Goal: Task Accomplishment & Management: Manage account settings

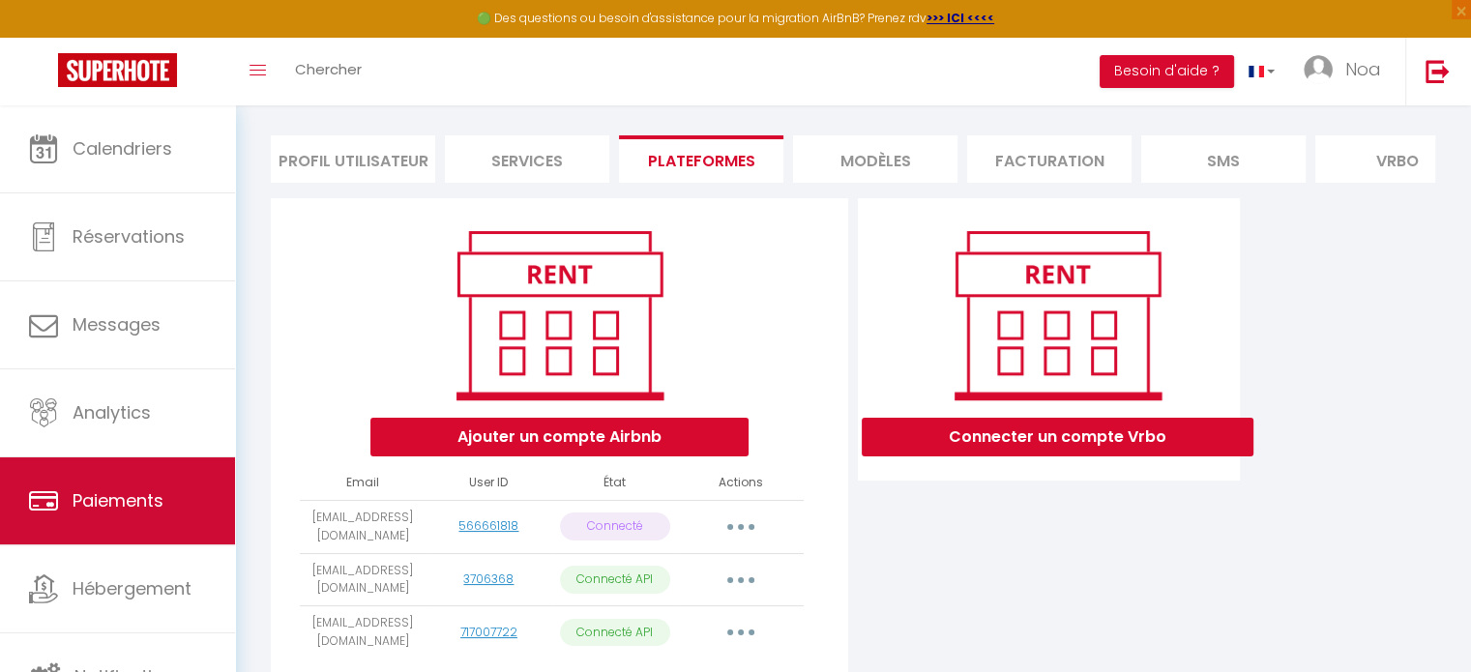
scroll to position [117, 0]
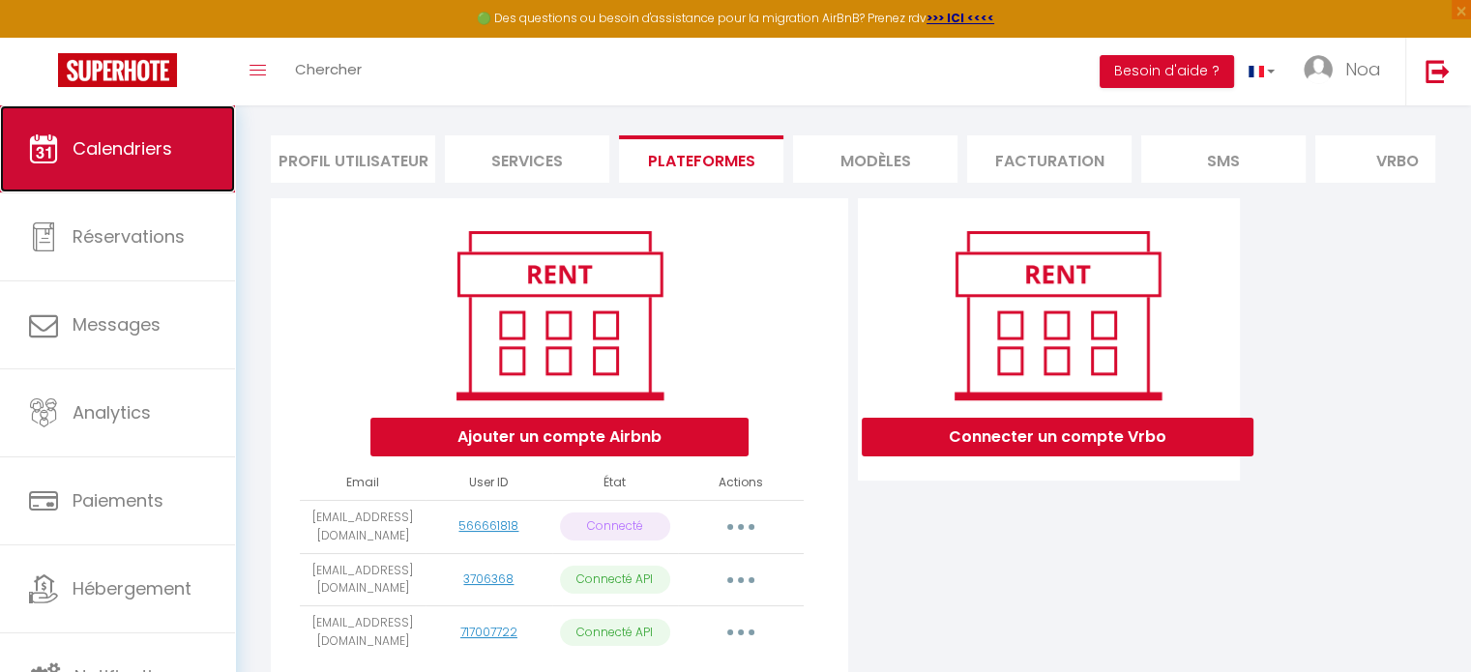
click at [148, 173] on link "Calendriers" at bounding box center [117, 148] width 235 height 87
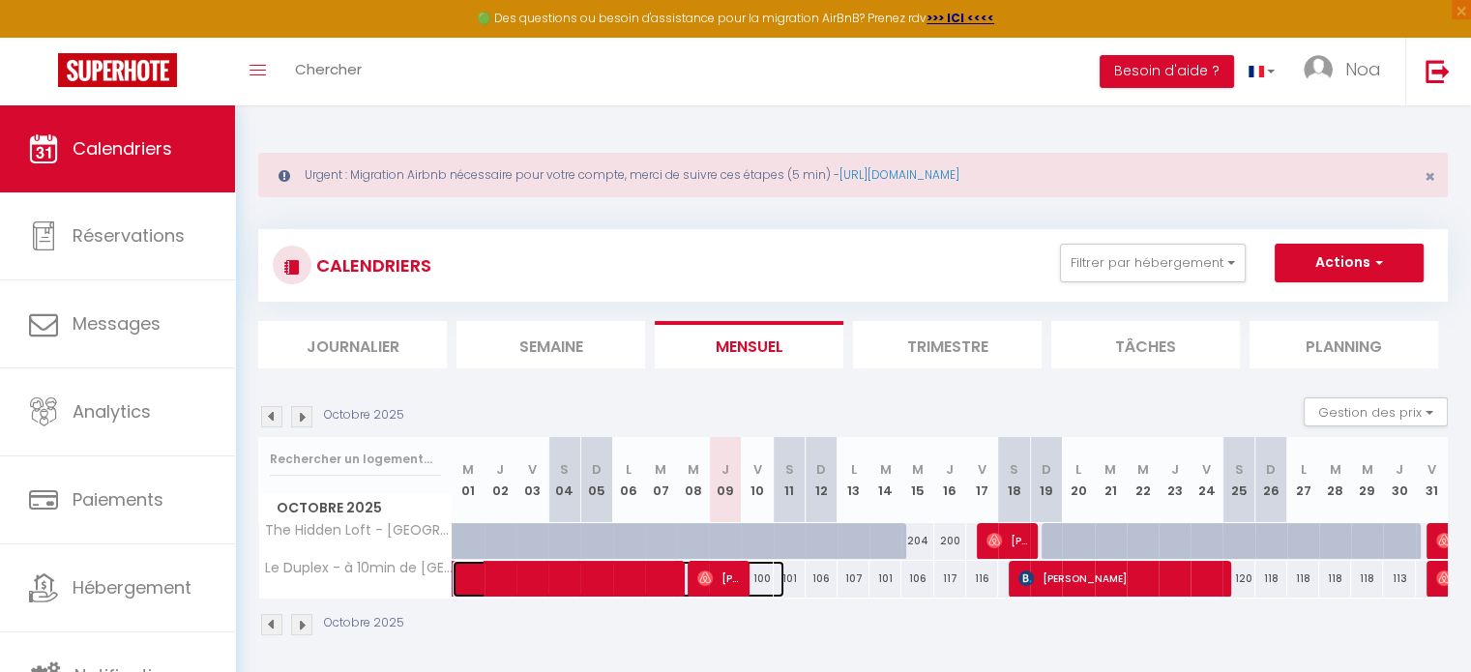
click at [758, 578] on span at bounding box center [628, 579] width 311 height 37
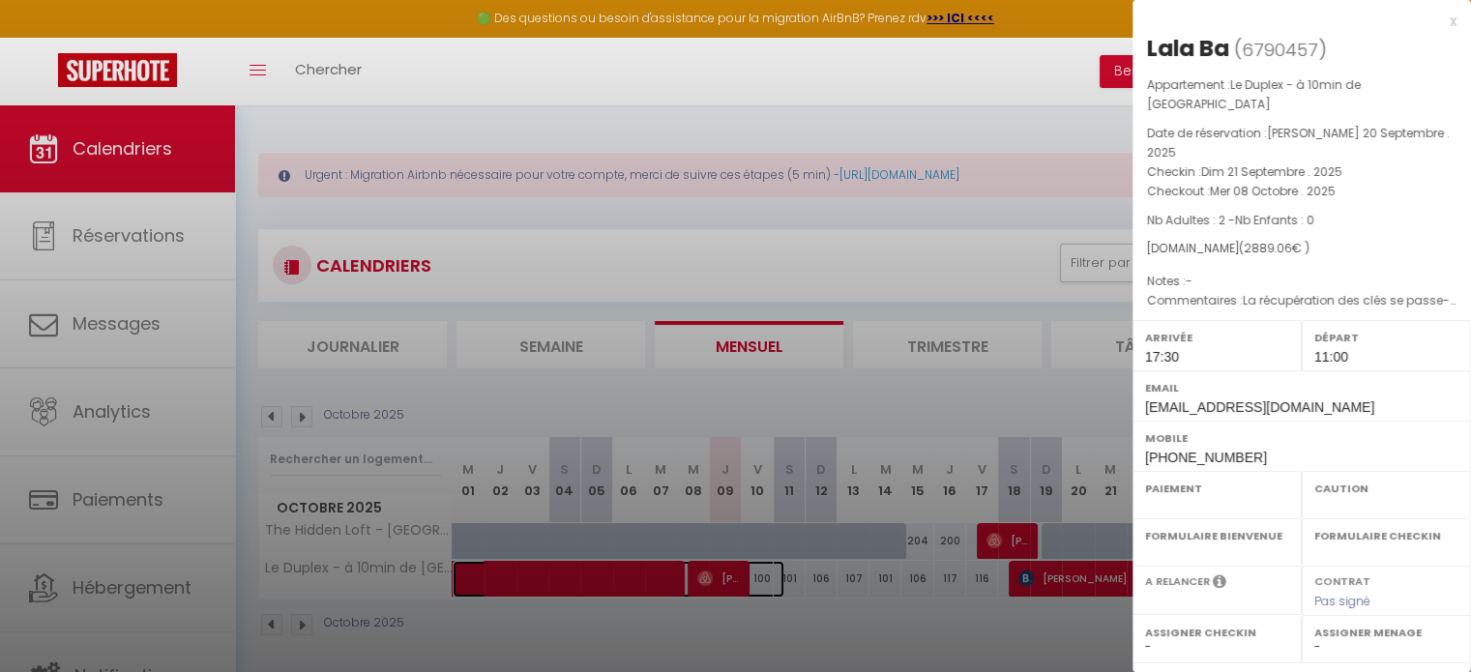
select select "OK"
select select "1"
select select "0"
select select "1"
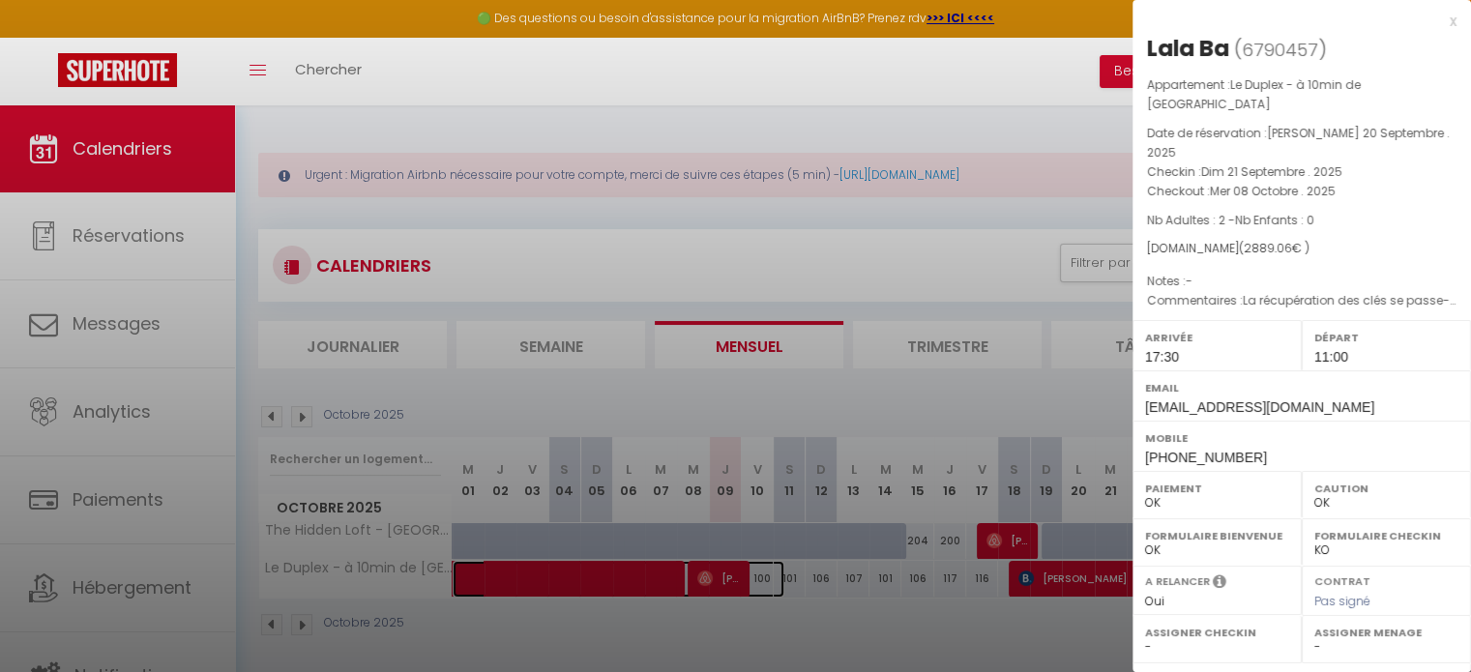
select select
drag, startPoint x: 834, startPoint y: 649, endPoint x: 803, endPoint y: 628, distance: 37.6
click at [832, 649] on div at bounding box center [735, 336] width 1471 height 672
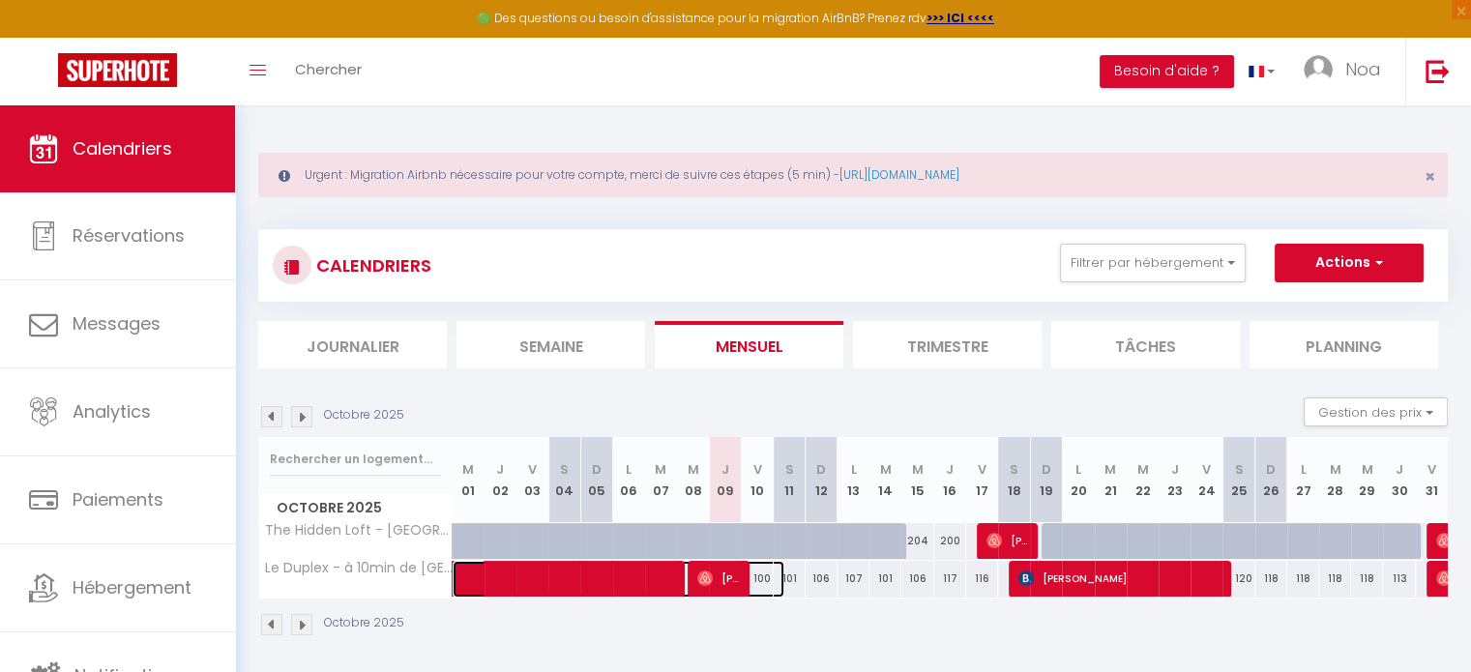
click at [769, 577] on span at bounding box center [628, 579] width 311 height 37
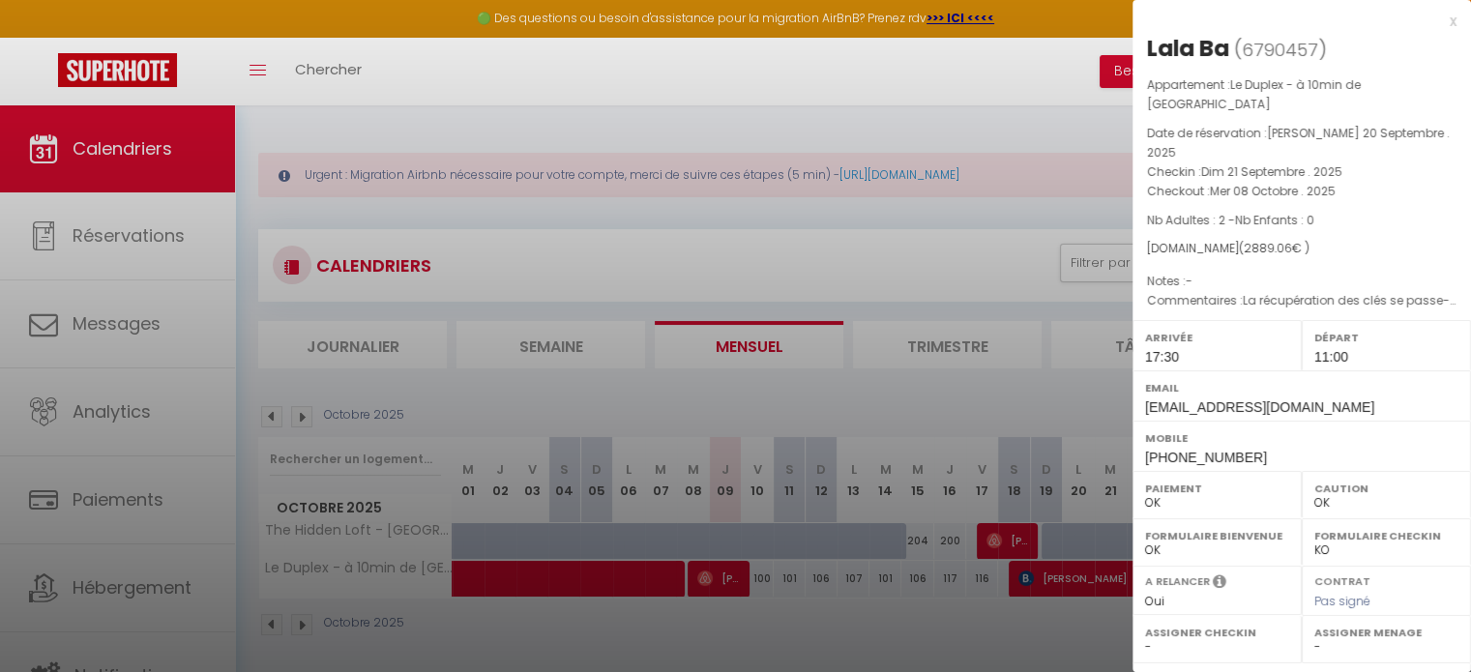
click at [1431, 15] on div "x" at bounding box center [1294, 21] width 324 height 23
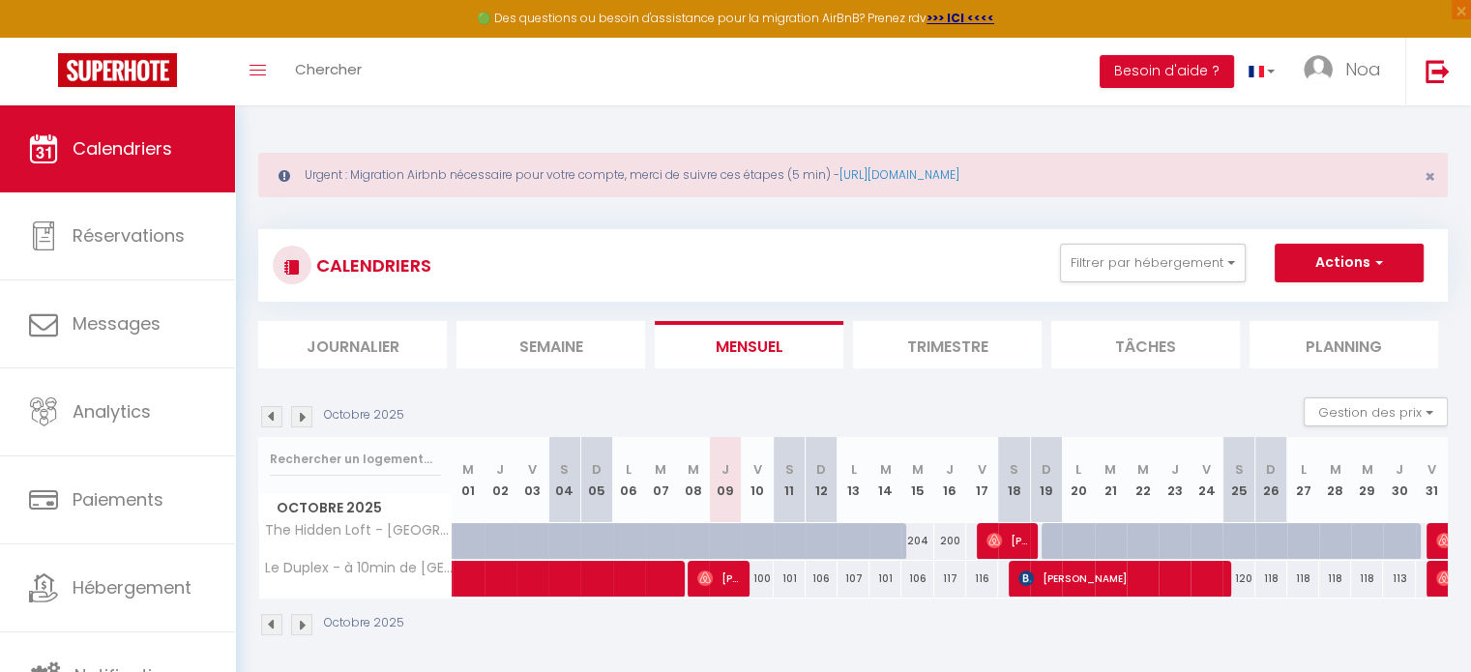
click at [815, 591] on div "106" at bounding box center [822, 579] width 32 height 36
type input "106"
type input "Dim 12 Octobre 2025"
type input "Lun 13 Octobre 2025"
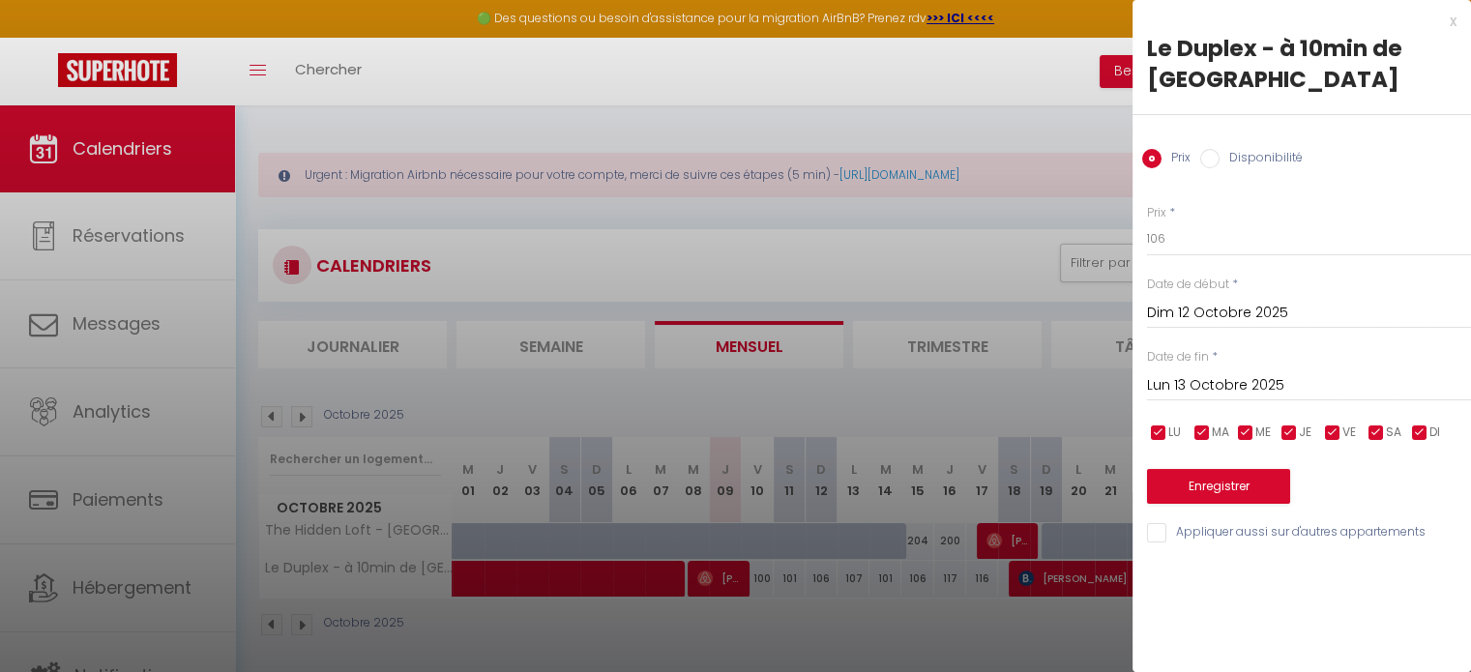
click at [787, 581] on div at bounding box center [735, 336] width 1471 height 672
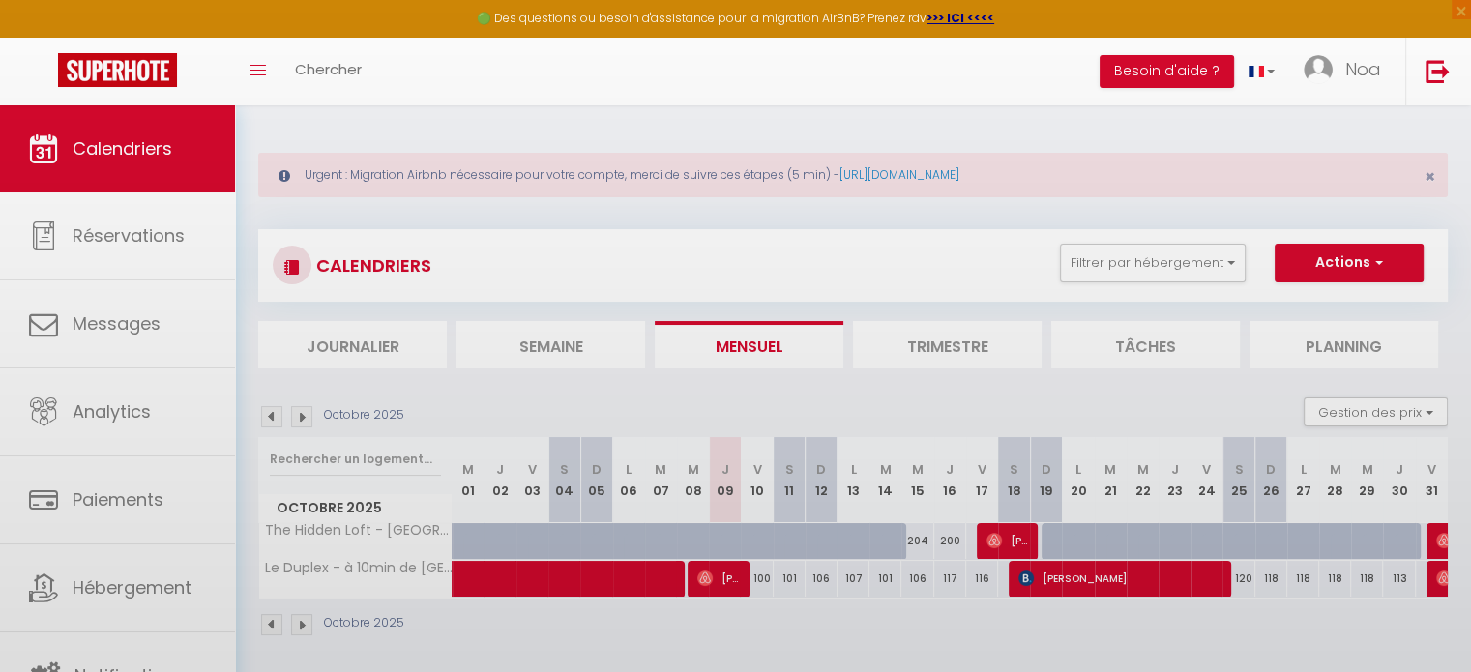
click at [787, 581] on body "🟢 Des questions ou besoin d'assistance pour la migration AirBnB? Prenez rdv >>>…" at bounding box center [735, 441] width 1471 height 672
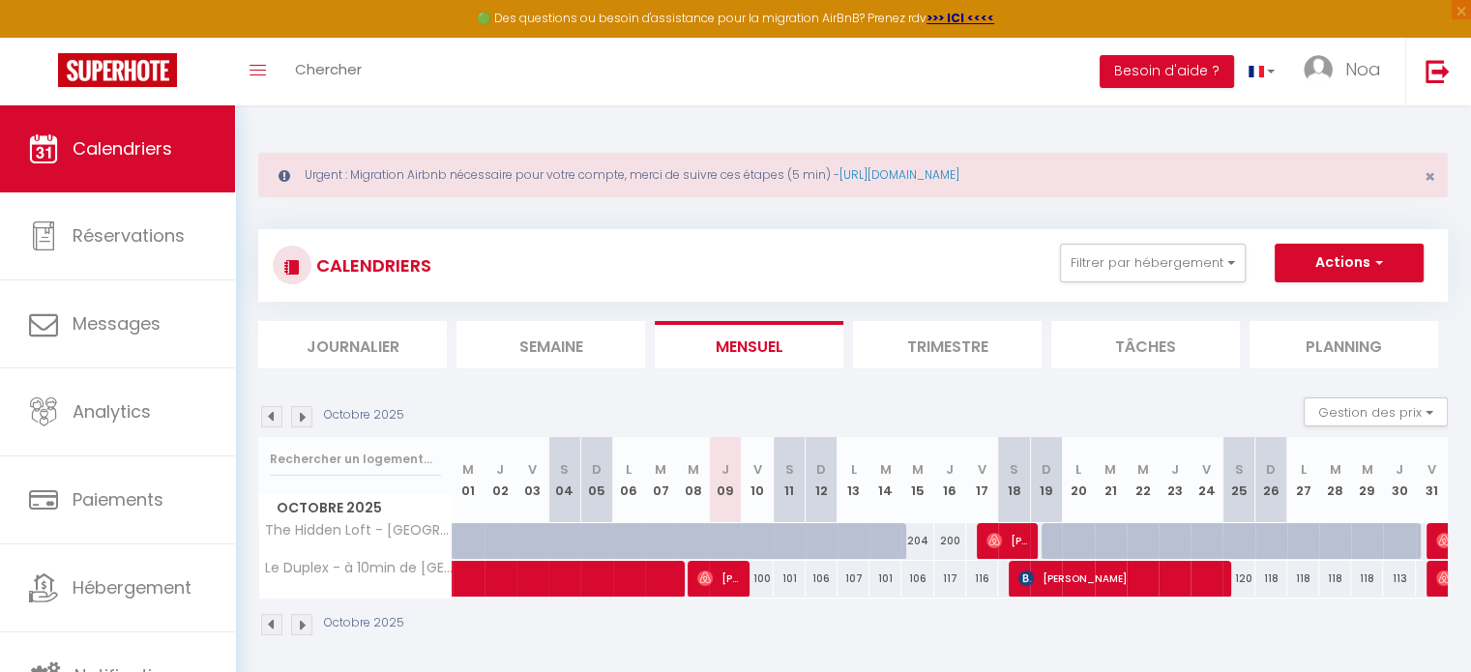
click at [786, 581] on div "101" at bounding box center [790, 579] width 32 height 36
type input "101"
type input "Sam 11 Octobre 2025"
type input "Dim 12 Octobre 2025"
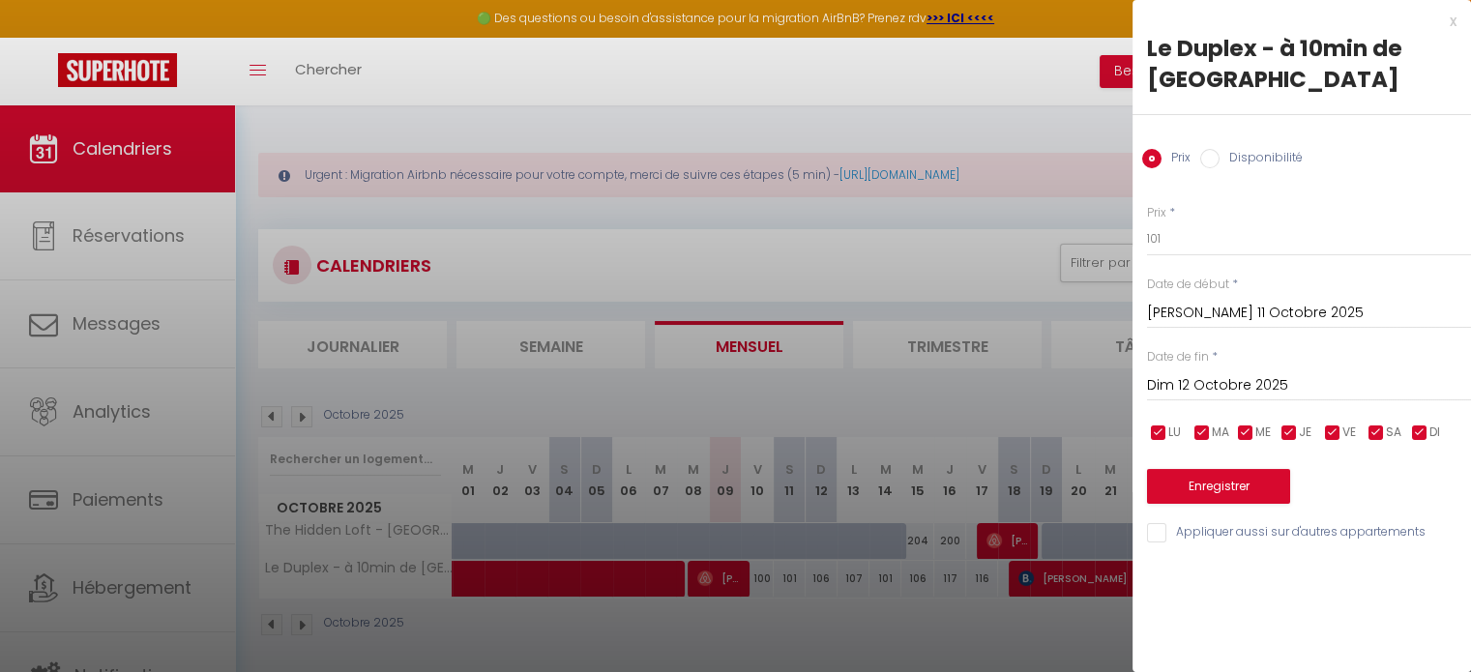
click at [775, 575] on div at bounding box center [735, 336] width 1471 height 672
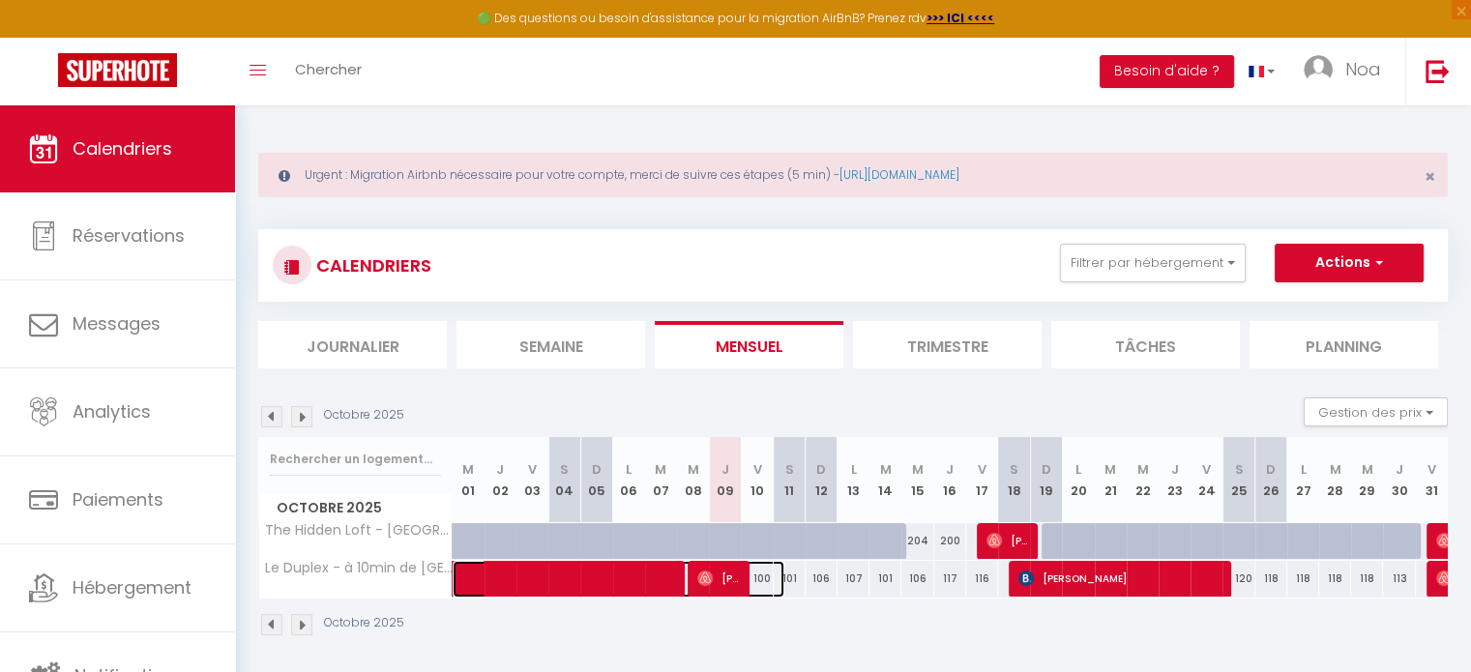
click at [775, 575] on span at bounding box center [628, 579] width 311 height 37
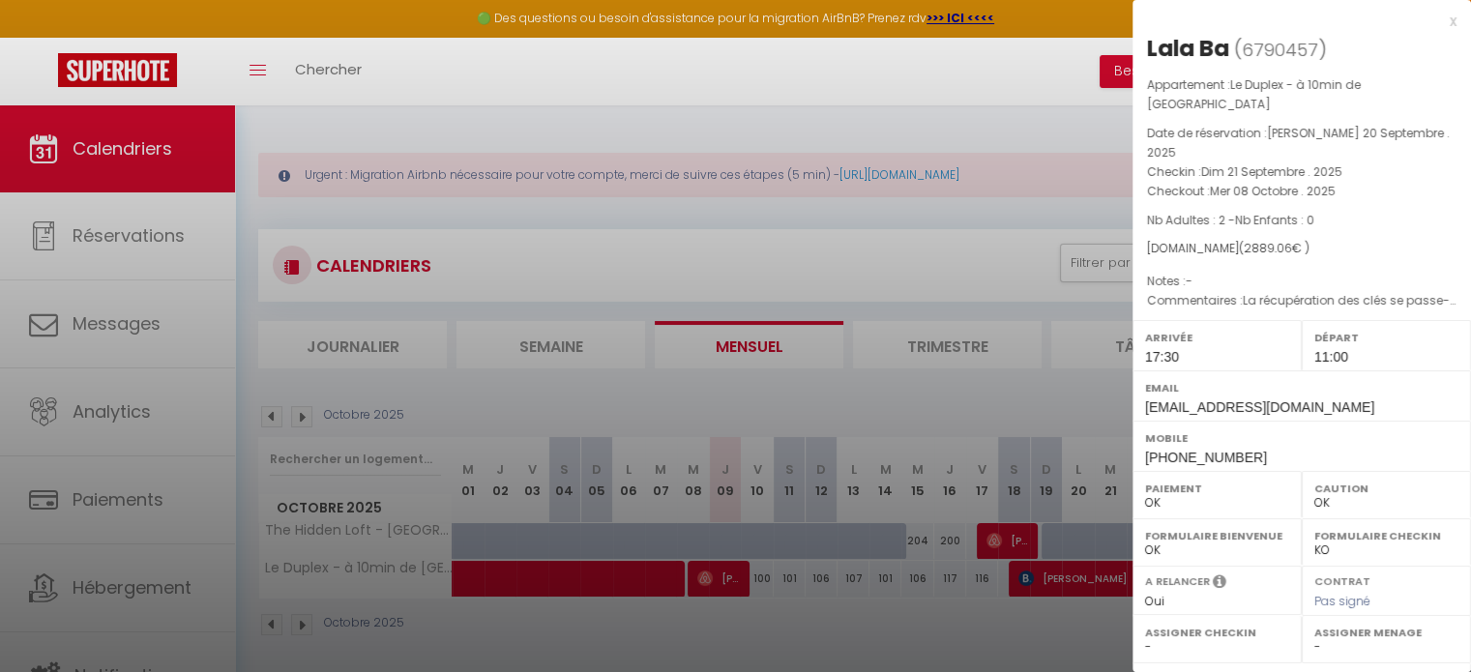
click at [767, 572] on div at bounding box center [735, 336] width 1471 height 672
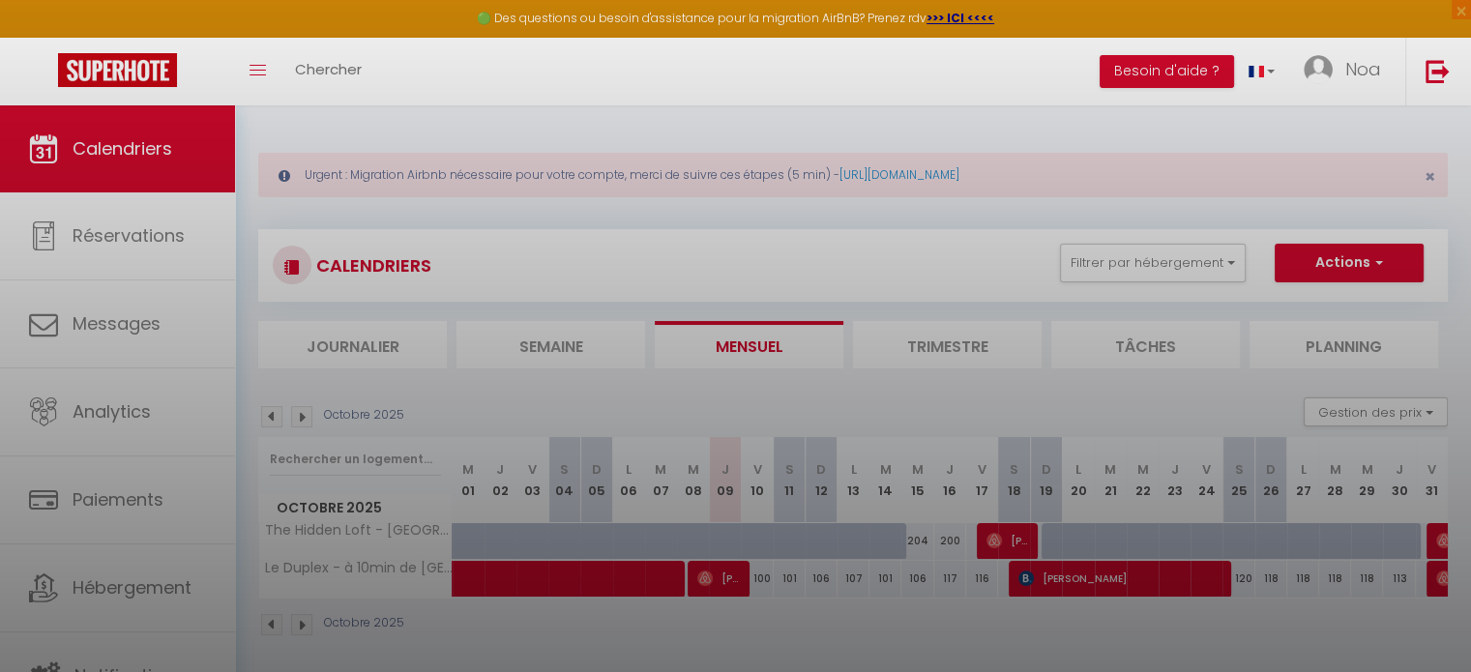
click at [767, 572] on div at bounding box center [735, 336] width 1471 height 672
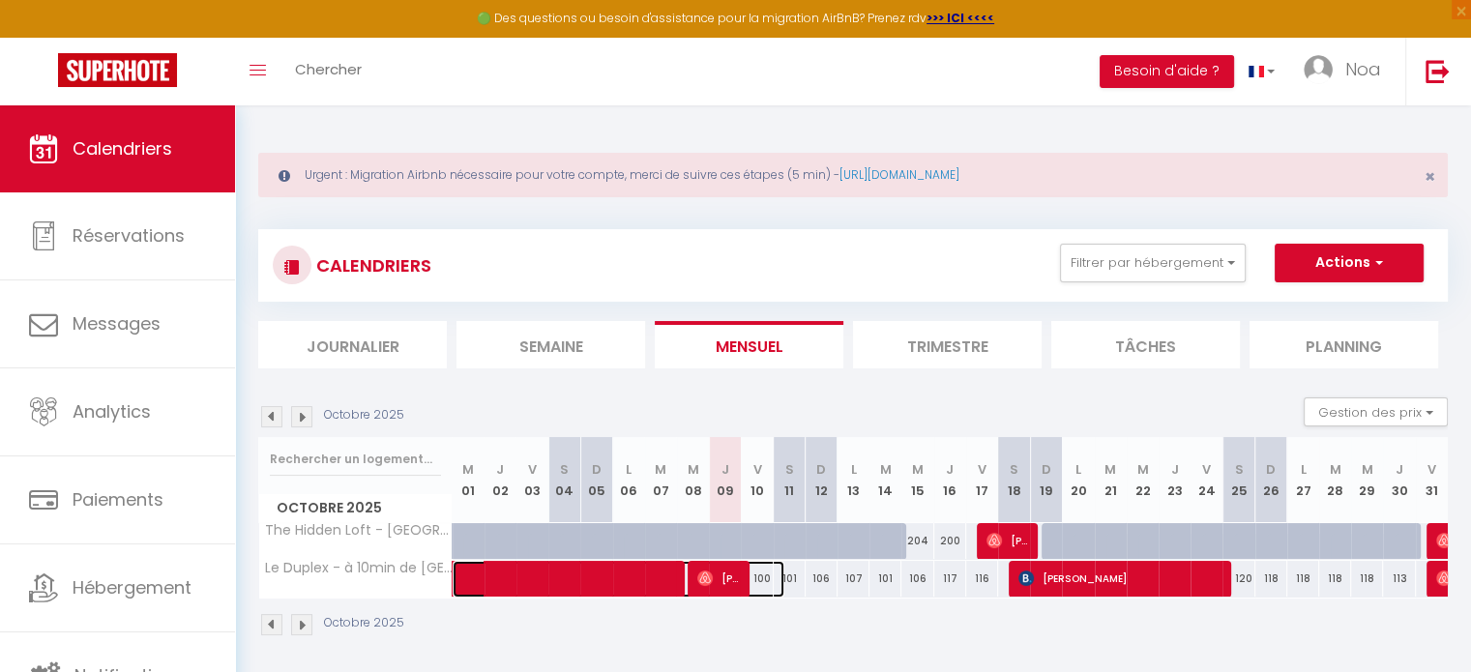
click at [767, 572] on span at bounding box center [628, 579] width 311 height 37
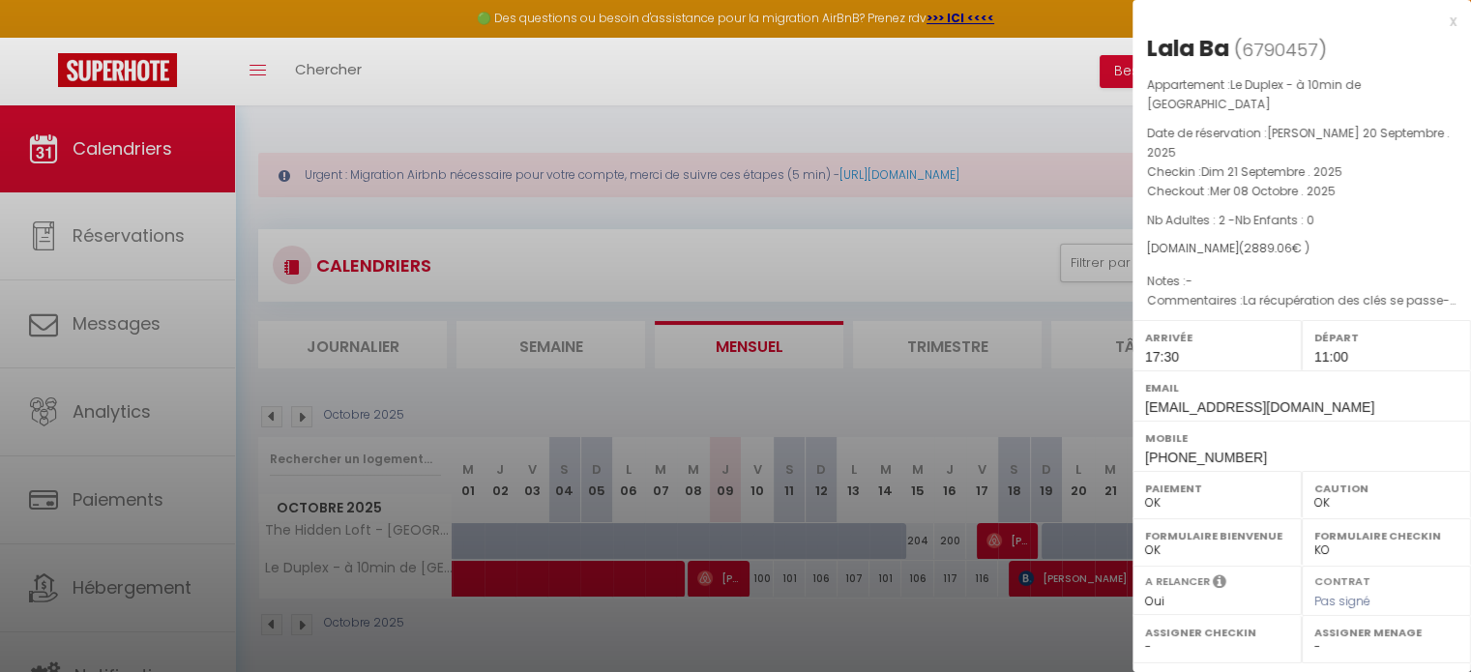
click at [767, 572] on div at bounding box center [735, 336] width 1471 height 672
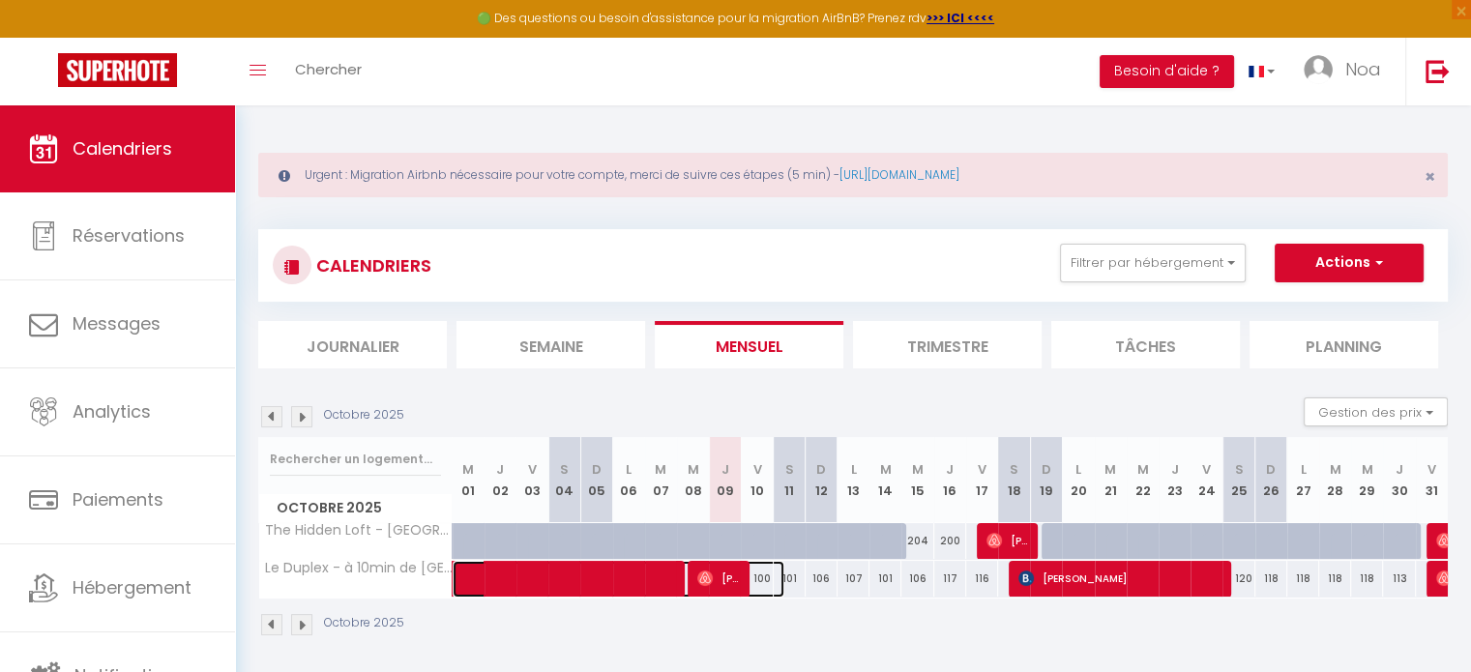
click at [600, 585] on span at bounding box center [628, 579] width 311 height 37
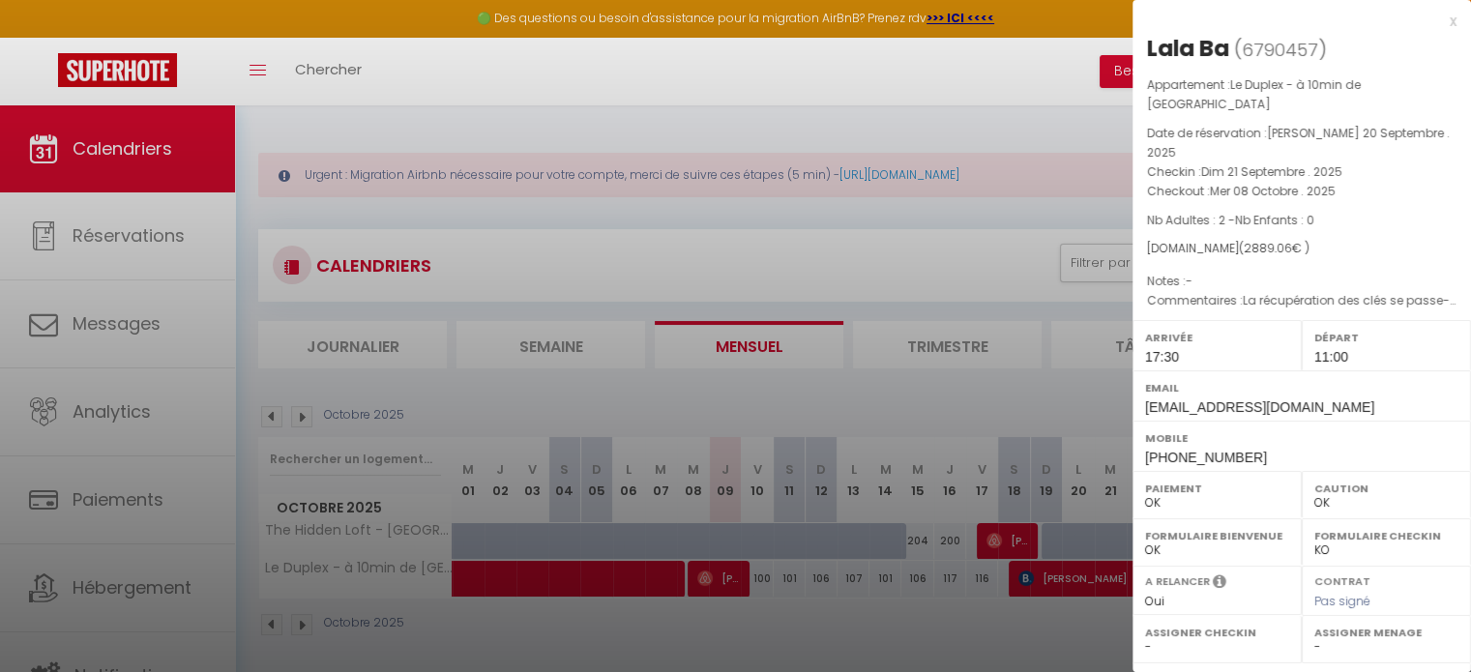
click at [600, 585] on div at bounding box center [735, 336] width 1471 height 672
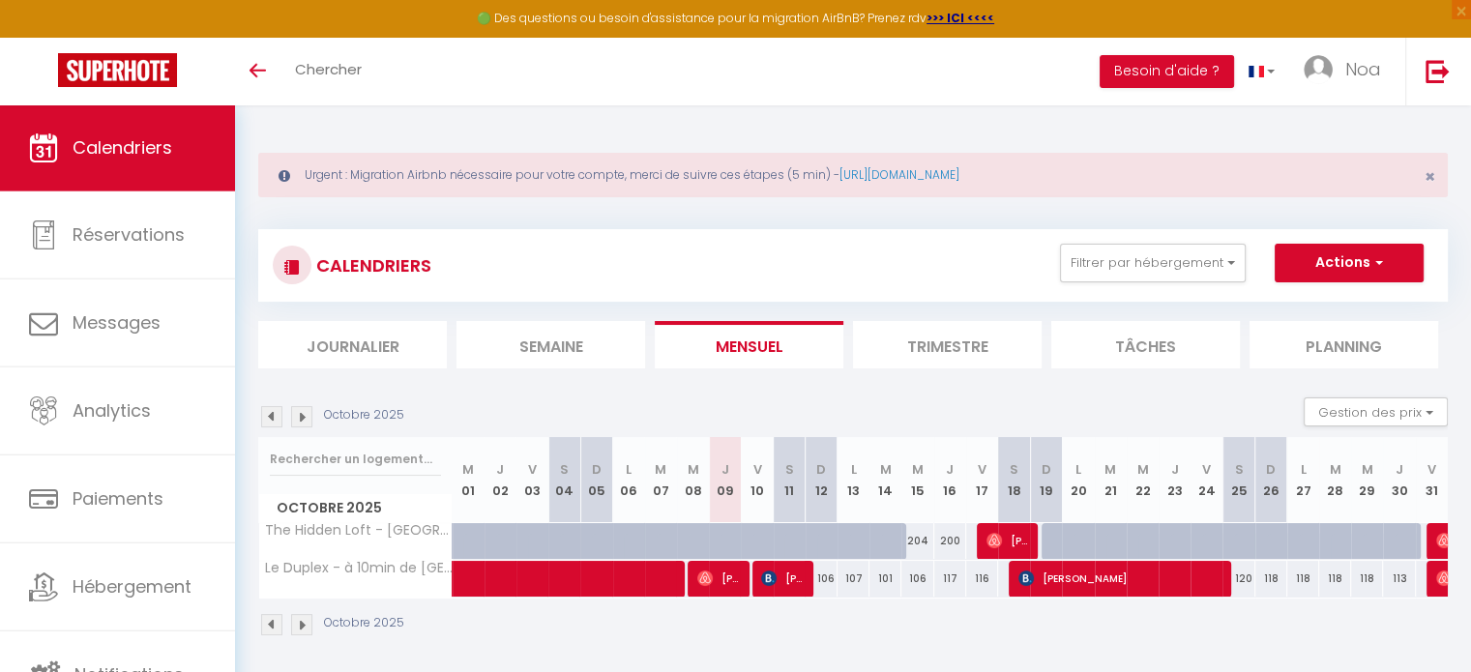
click at [172, 181] on link "Calendriers" at bounding box center [117, 147] width 235 height 87
click at [248, 88] on link "Toggle menubar" at bounding box center [257, 72] width 45 height 68
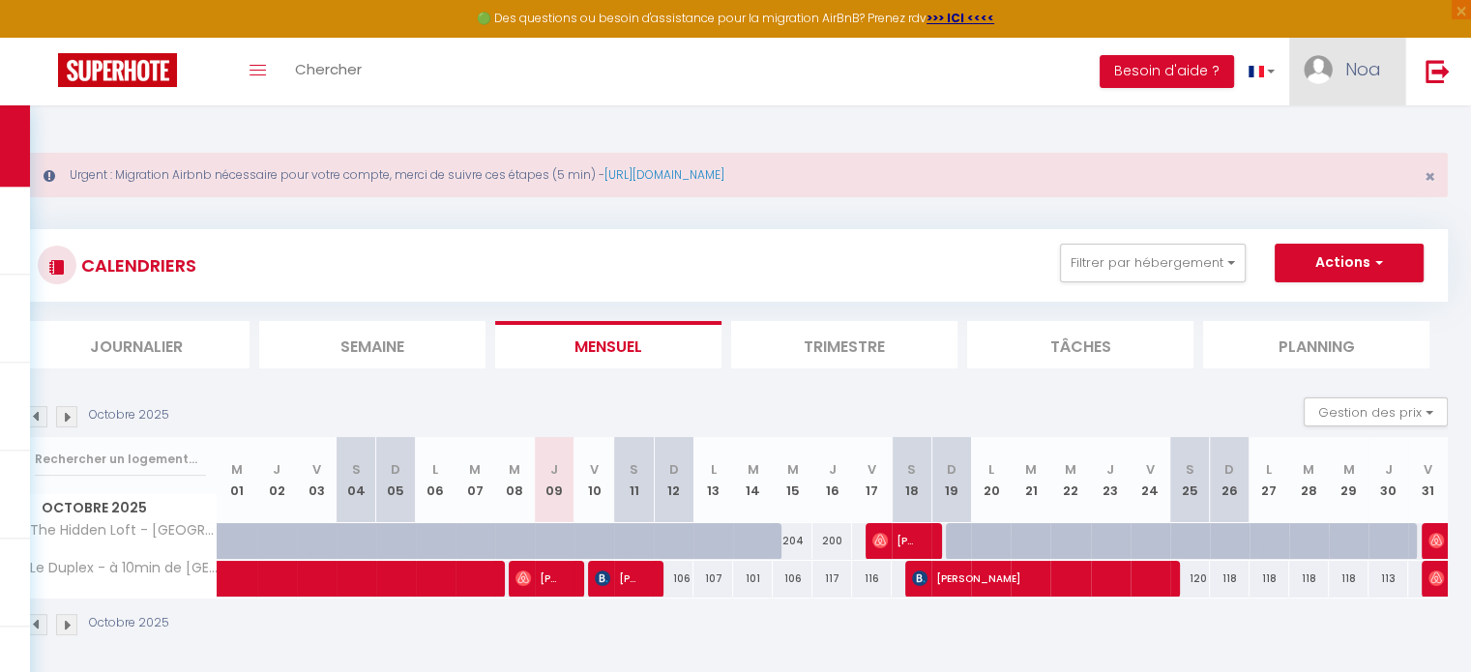
click at [1356, 91] on link "Noa" at bounding box center [1347, 72] width 116 height 68
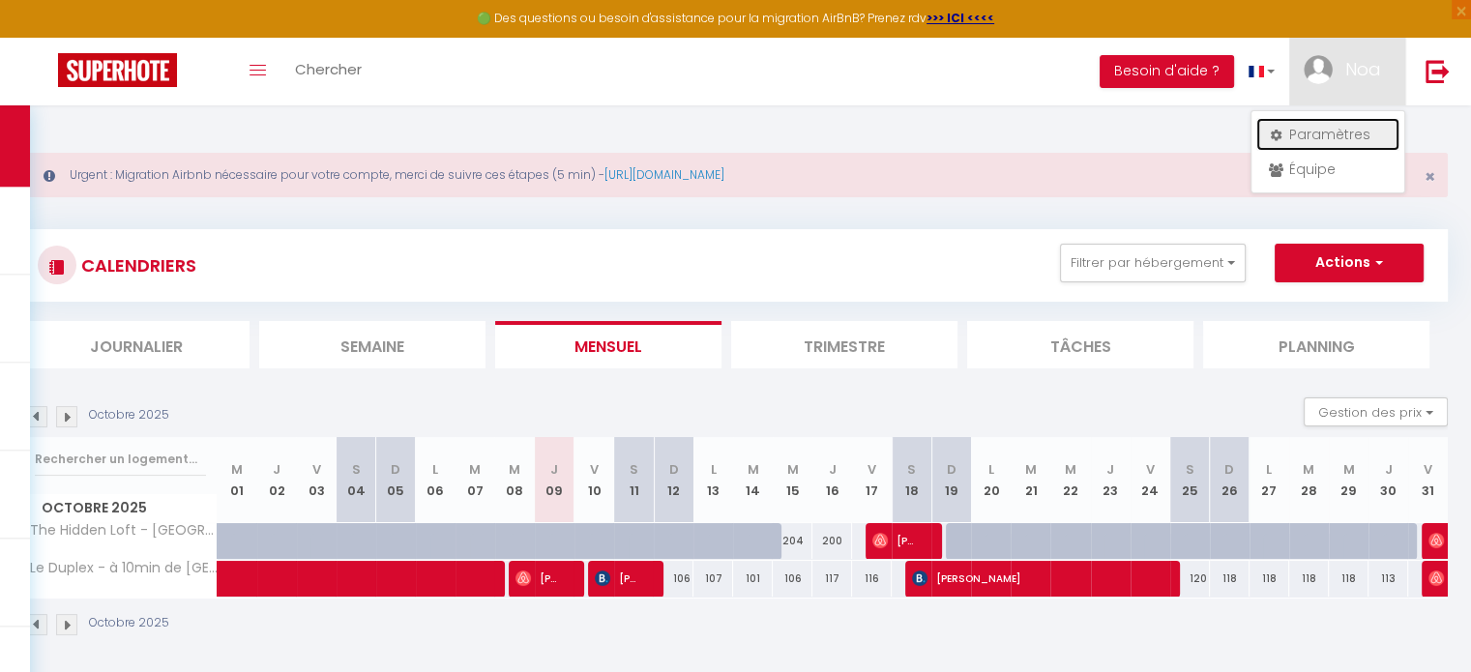
click at [1302, 133] on link "Paramètres" at bounding box center [1327, 134] width 143 height 33
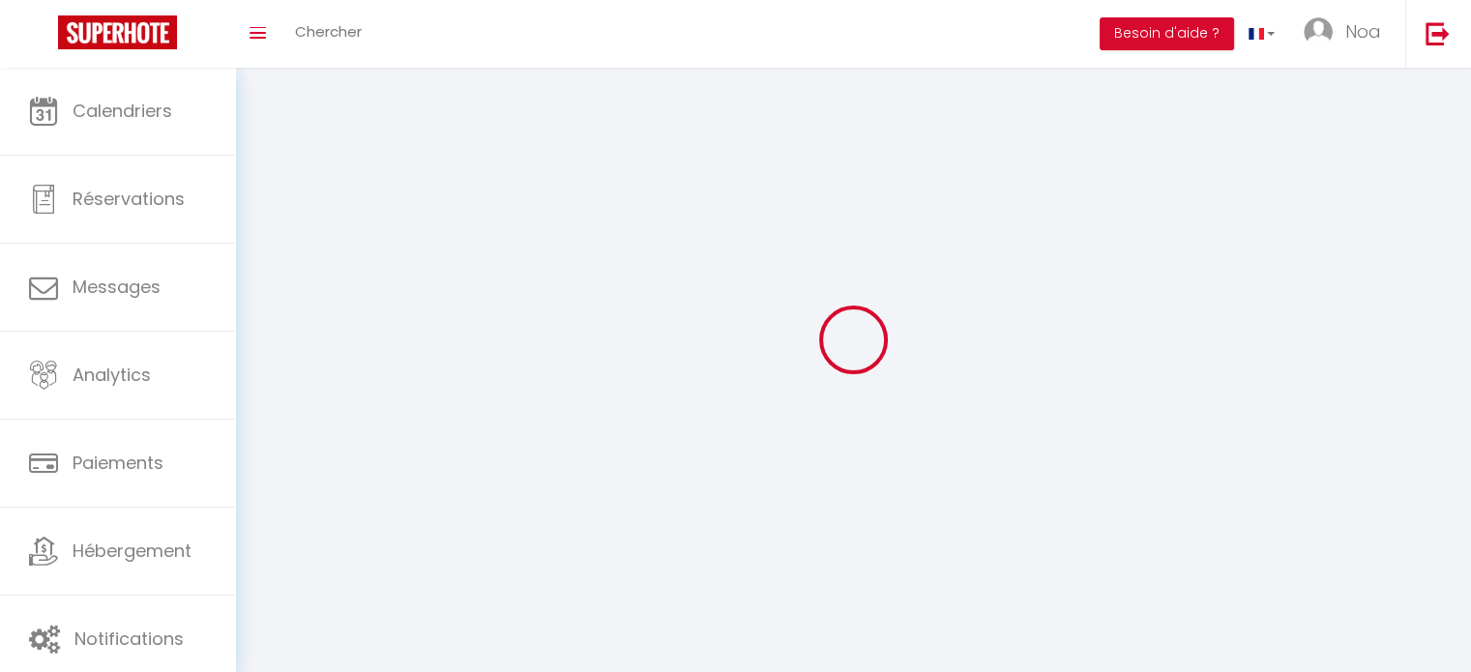
select select "fr"
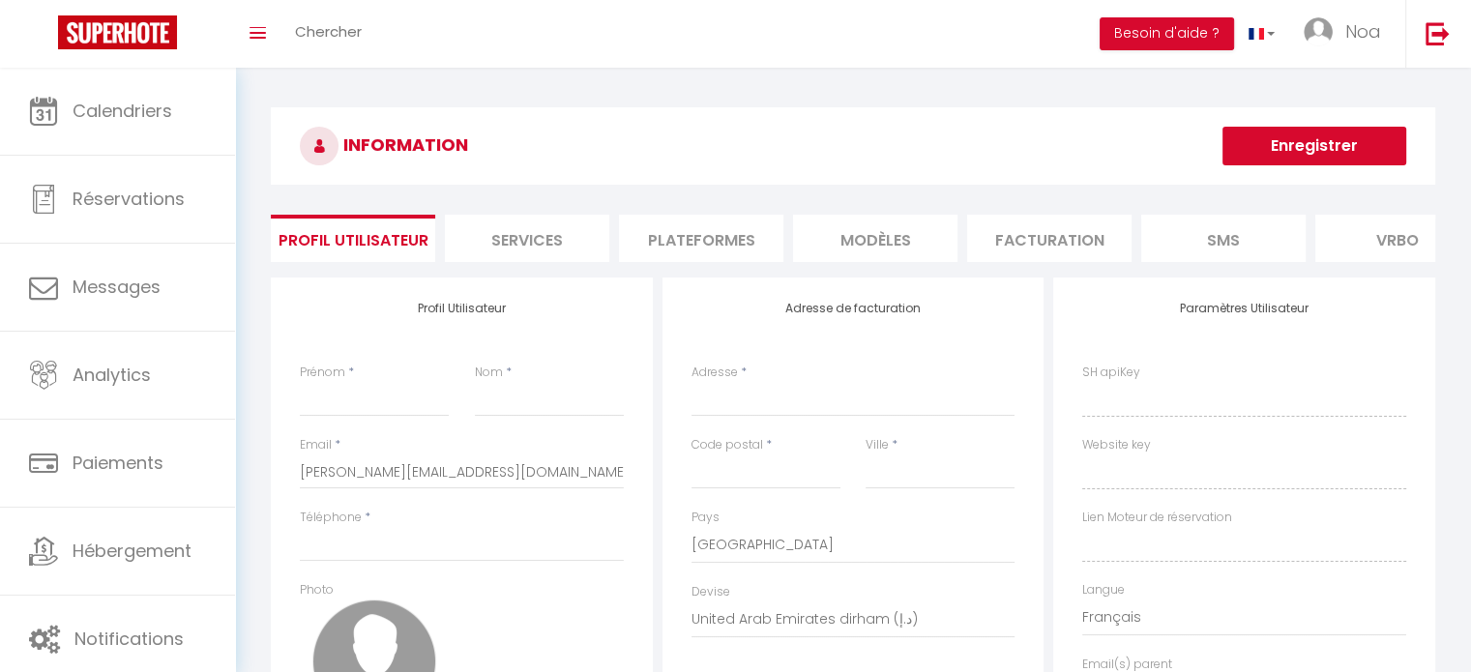
type input "Noa"
type input "[PERSON_NAME]"
type input "0771177959"
type input "[STREET_ADDRESS][PERSON_NAME]"
type input "92110"
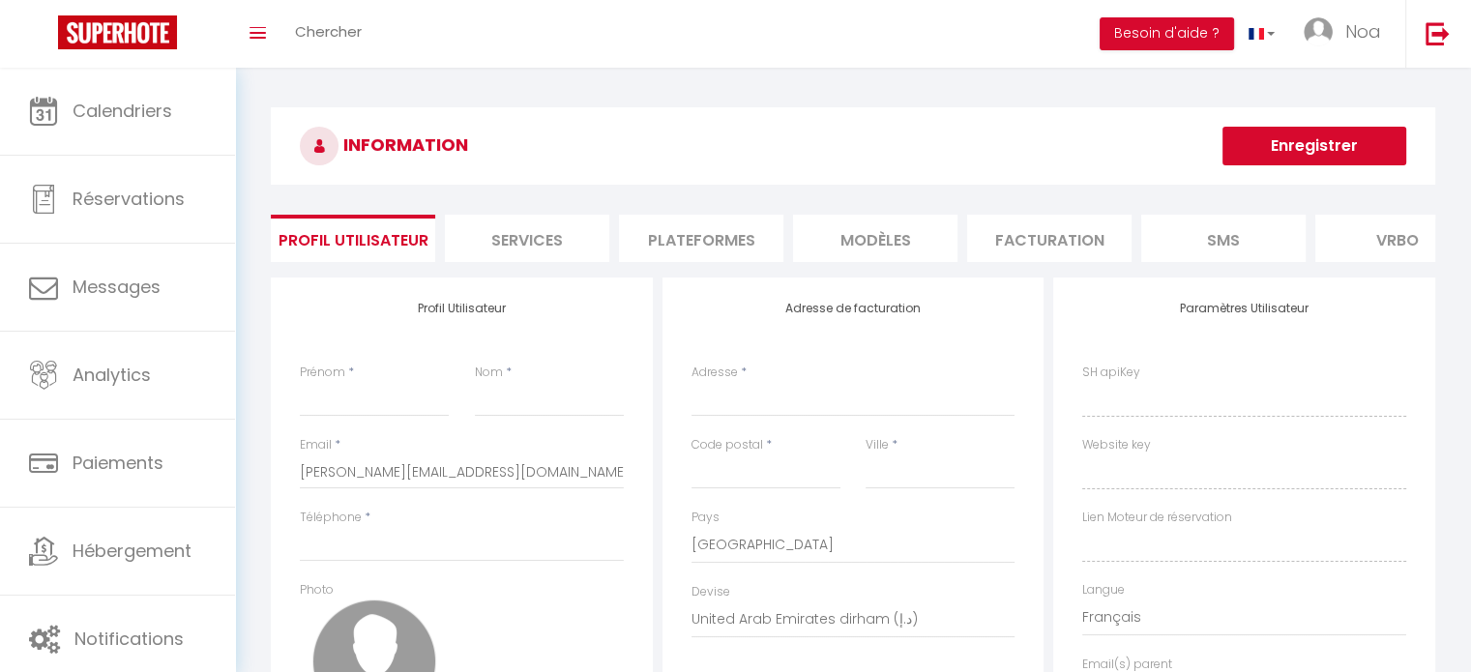
type input "Clichy"
select select "28"
type input "hltQ9e0O9h2fhZOQubxoGQvpS"
type input "9aTHuF99n5Nj6PBxGZT5cYf6Q"
type input "[URL][DOMAIN_NAME]"
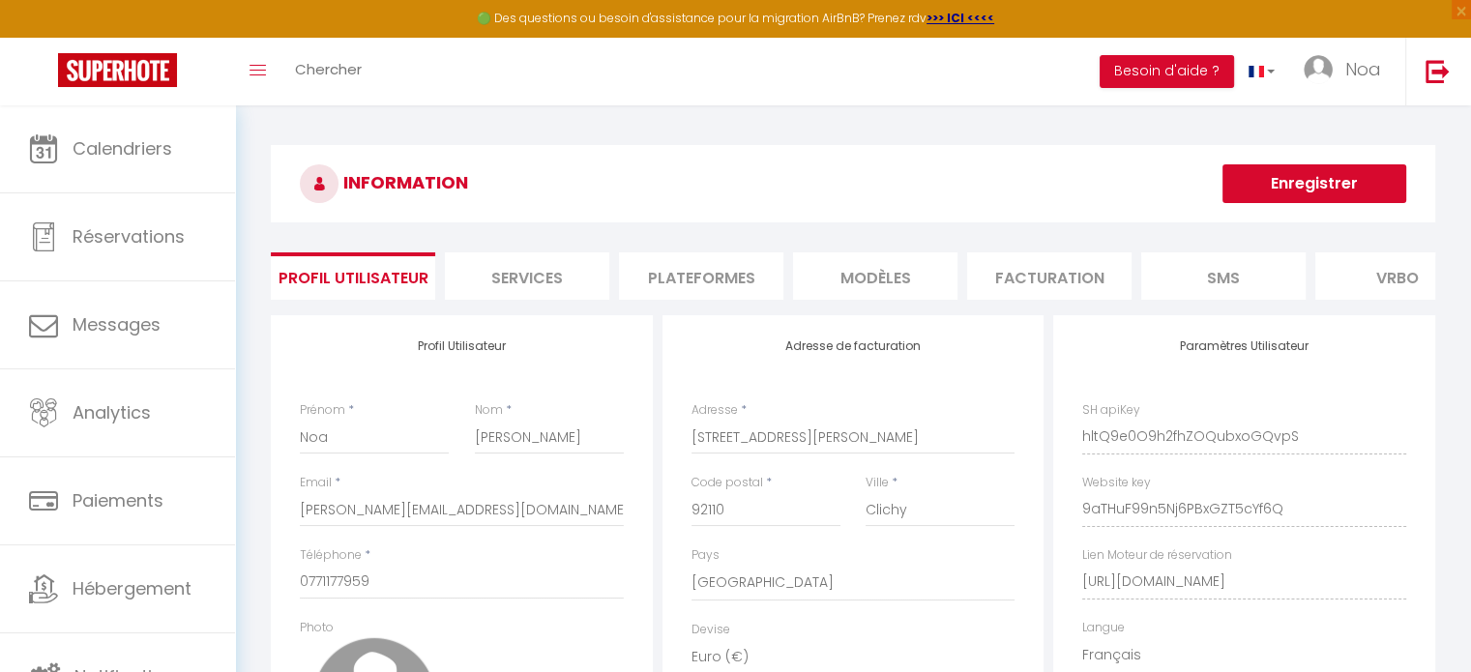
click at [1005, 274] on li "Facturation" at bounding box center [1049, 275] width 164 height 47
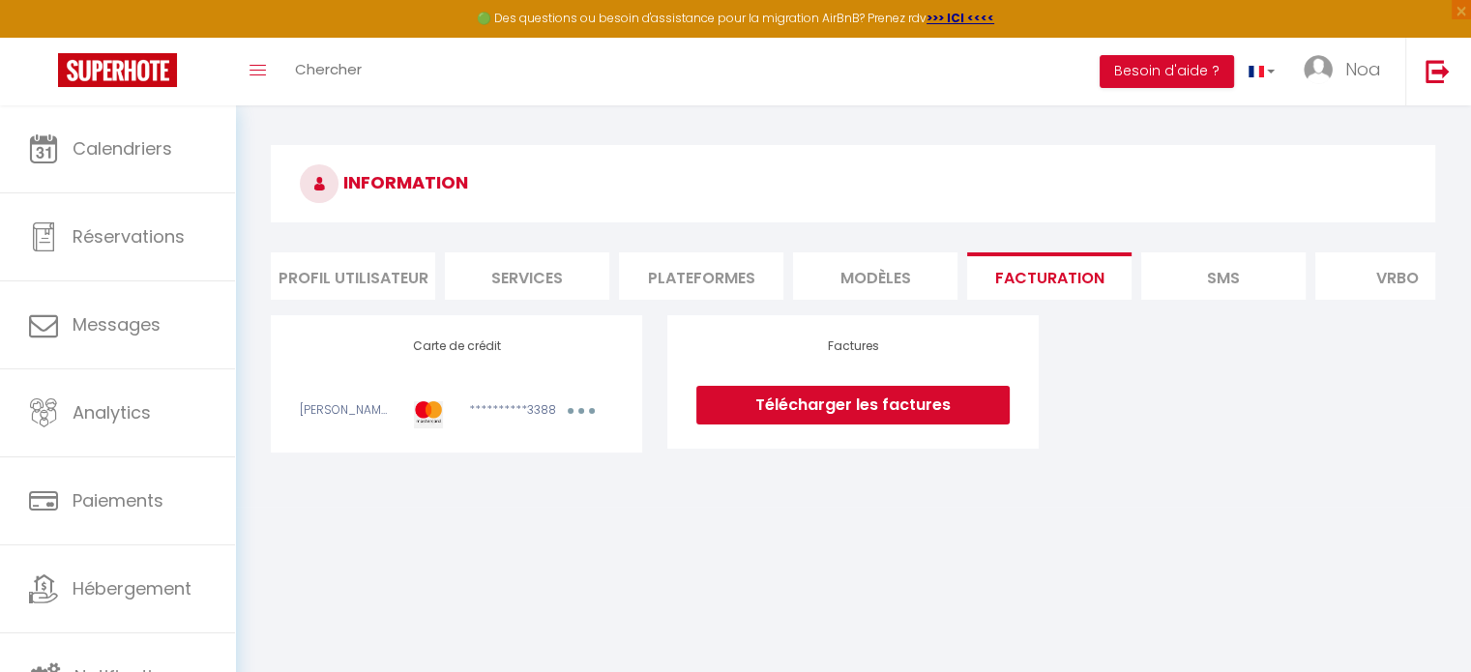
click at [572, 420] on button "button" at bounding box center [581, 413] width 54 height 24
click at [570, 469] on link "Modifier" at bounding box center [555, 453] width 95 height 31
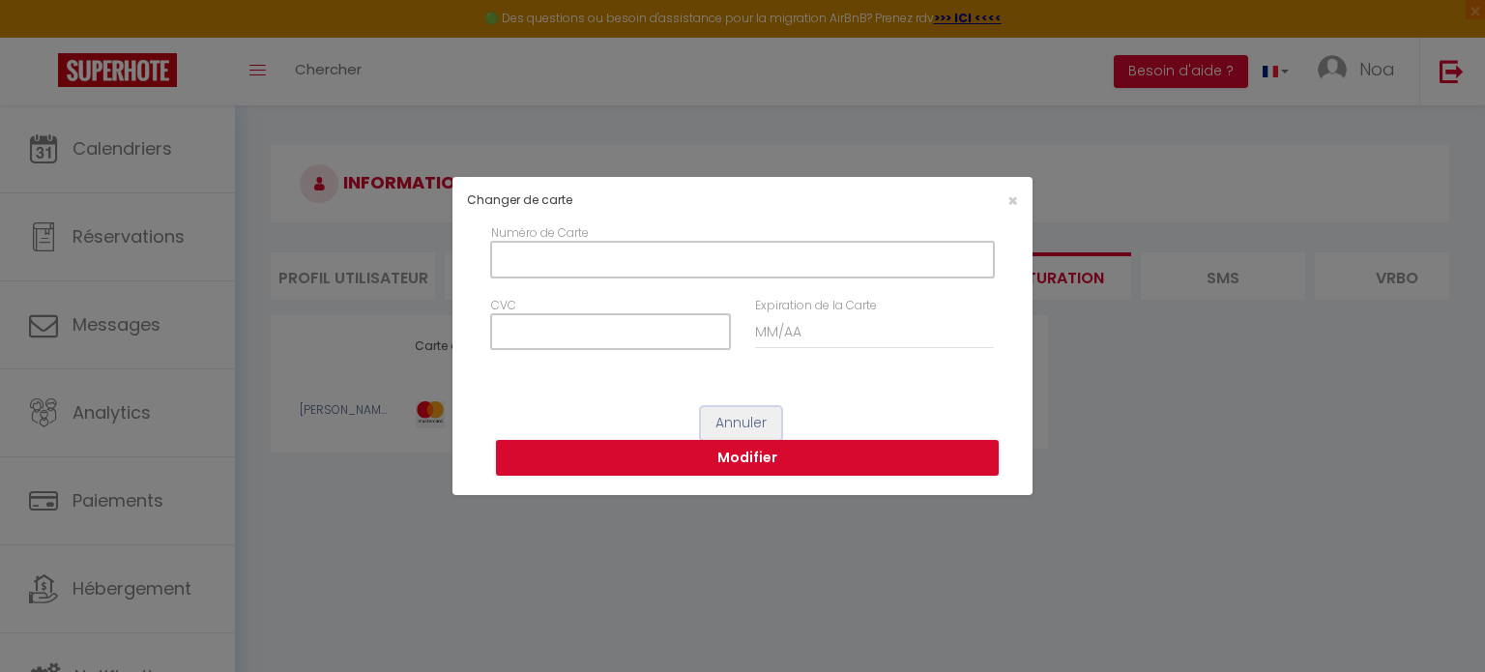
click at [747, 421] on button "Annuler" at bounding box center [741, 423] width 80 height 33
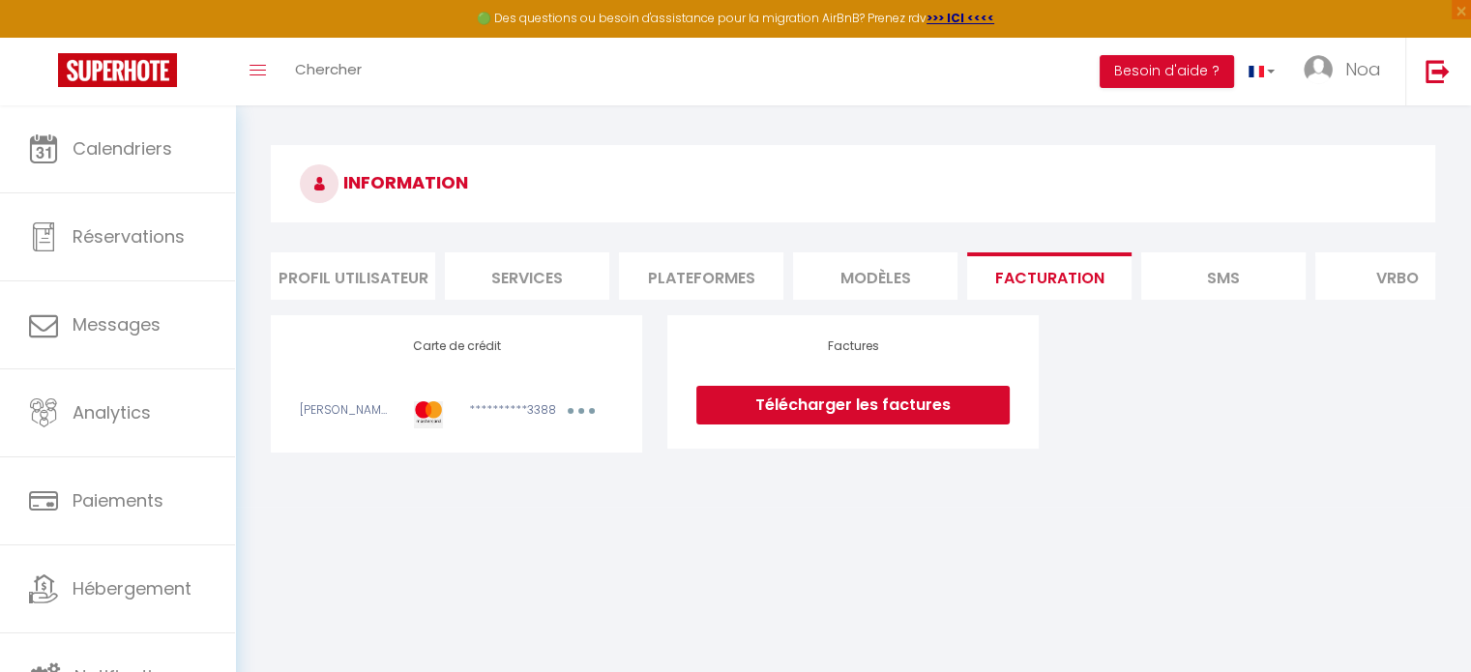
click at [499, 416] on div "**********" at bounding box center [498, 414] width 85 height 26
click at [572, 425] on button "button" at bounding box center [581, 413] width 54 height 24
click at [543, 464] on link "Modifier" at bounding box center [555, 453] width 95 height 31
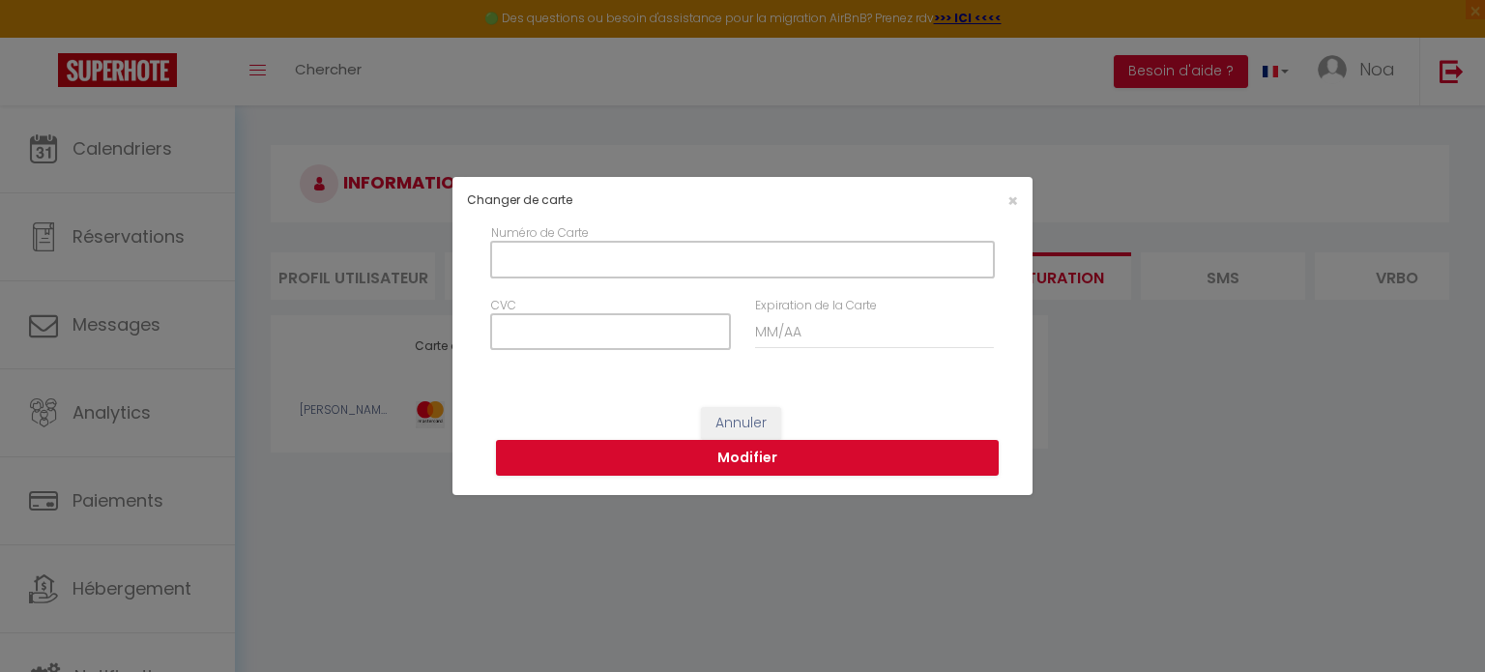
click at [1012, 218] on div "Changer de carte ×" at bounding box center [743, 200] width 580 height 47
click at [1012, 204] on span "×" at bounding box center [1013, 201] width 11 height 24
